Goal: Entertainment & Leisure: Consume media (video, audio)

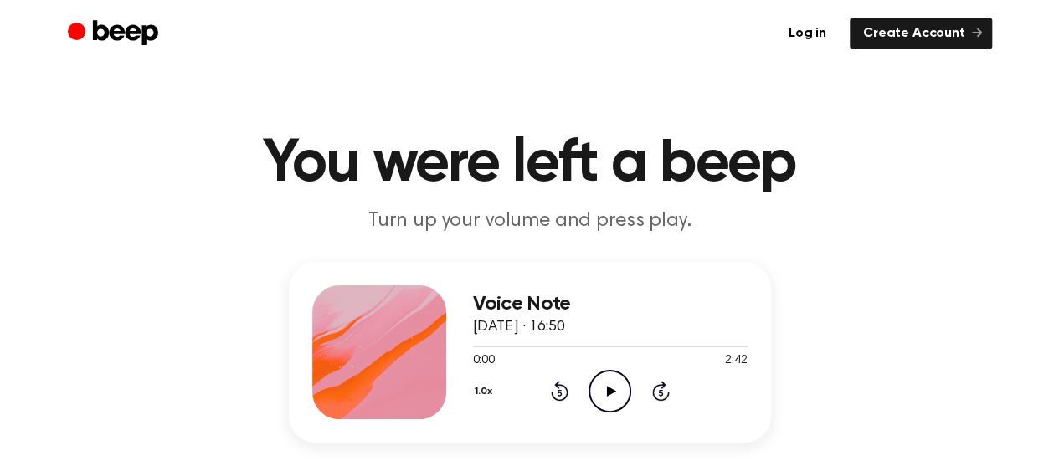
click at [603, 389] on icon "Play Audio" at bounding box center [610, 391] width 43 height 43
click at [610, 395] on icon "Play Audio" at bounding box center [610, 391] width 43 height 43
click at [620, 396] on icon "Play Audio" at bounding box center [610, 391] width 43 height 43
click at [615, 380] on icon "Play Audio" at bounding box center [610, 391] width 43 height 43
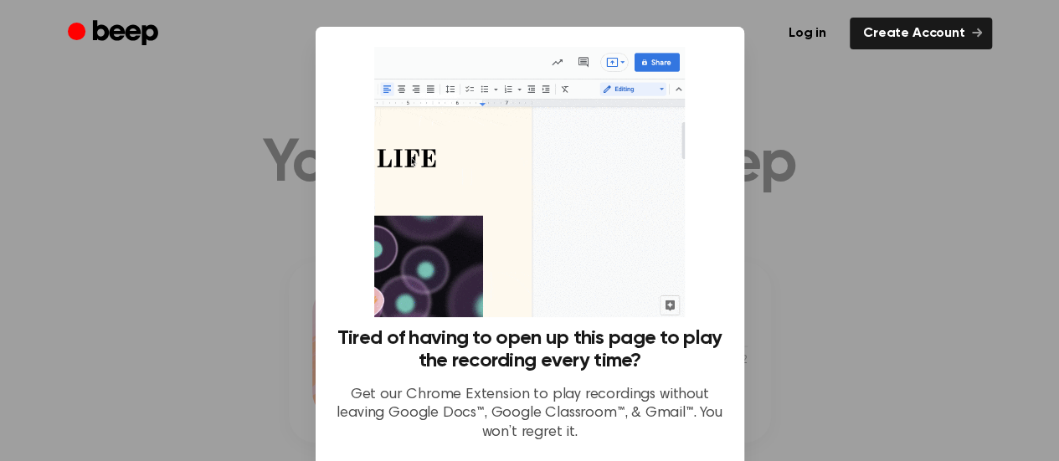
scroll to position [142, 0]
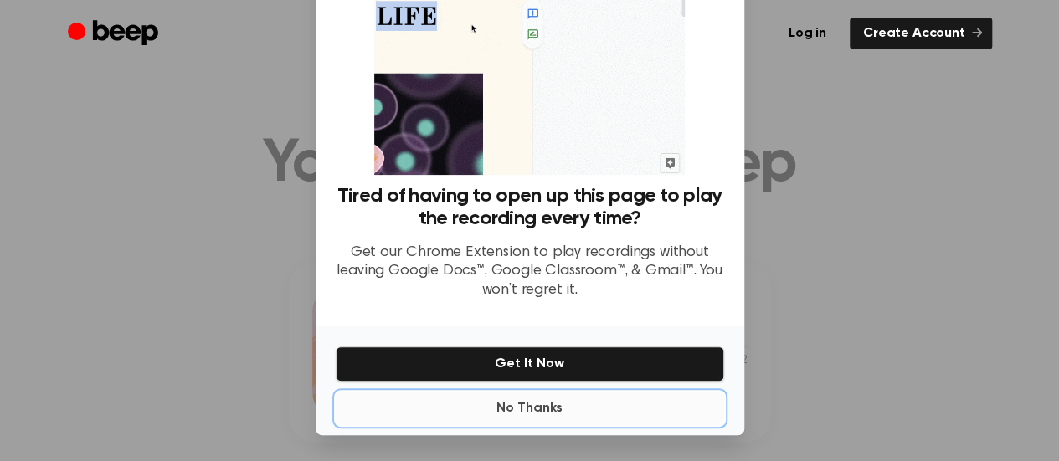
click at [543, 404] on button "No Thanks" at bounding box center [530, 408] width 388 height 33
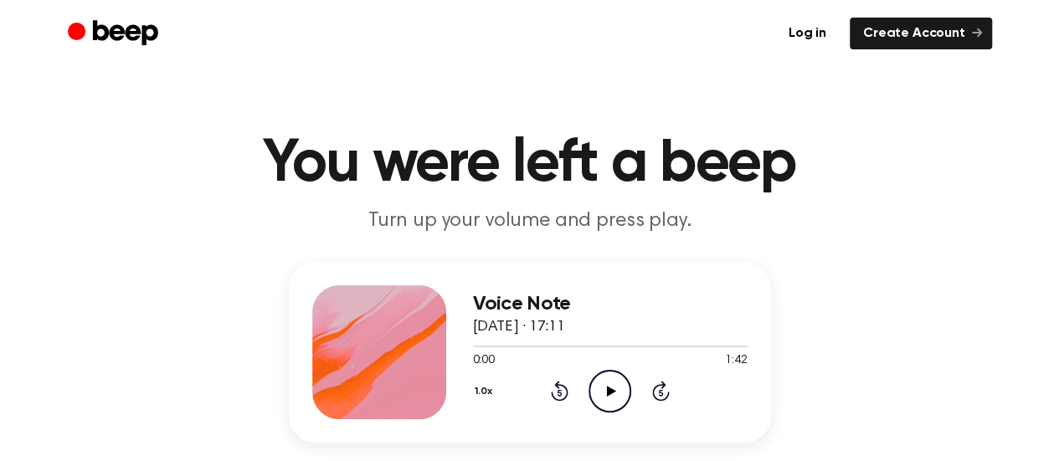
click at [613, 390] on icon at bounding box center [611, 391] width 9 height 11
